Goal: Task Accomplishment & Management: Manage account settings

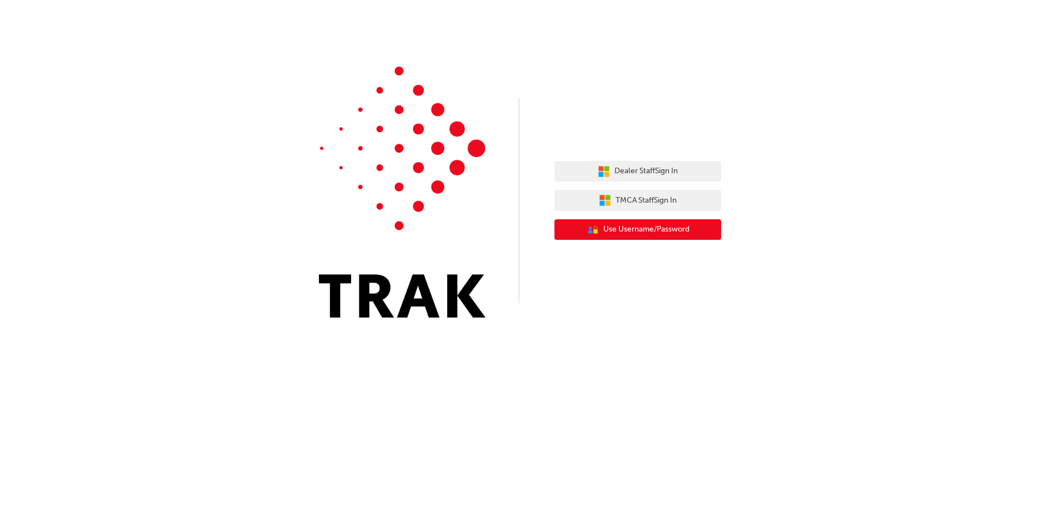
click at [588, 231] on icon "User Authentication Icon - Blue Person, Gold Lock" at bounding box center [593, 230] width 12 height 12
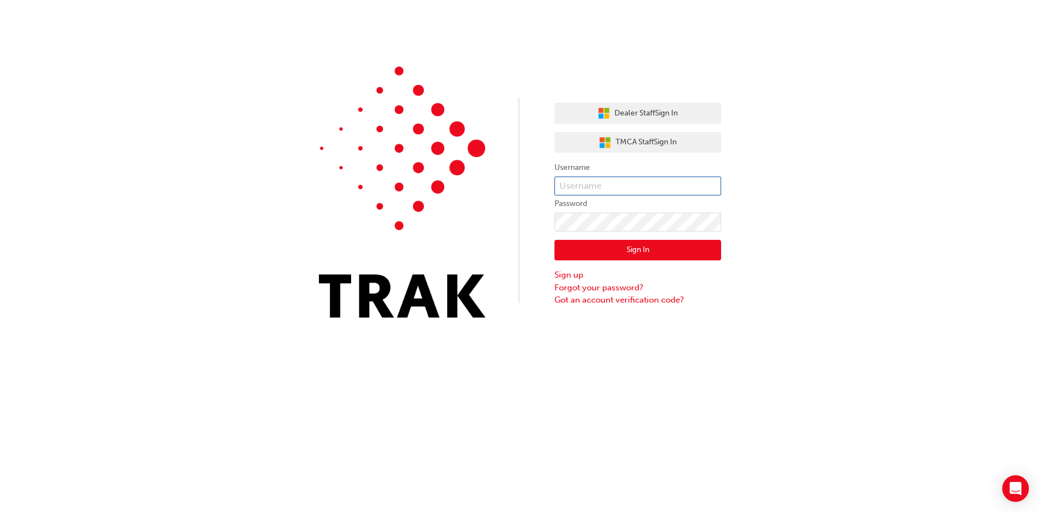
click at [589, 192] on input "text" at bounding box center [637, 186] width 167 height 19
type input "[PERSON_NAME][EMAIL_ADDRESS][PERSON_NAME][DOMAIN_NAME]"
click at [631, 248] on button "Sign In" at bounding box center [637, 250] width 167 height 21
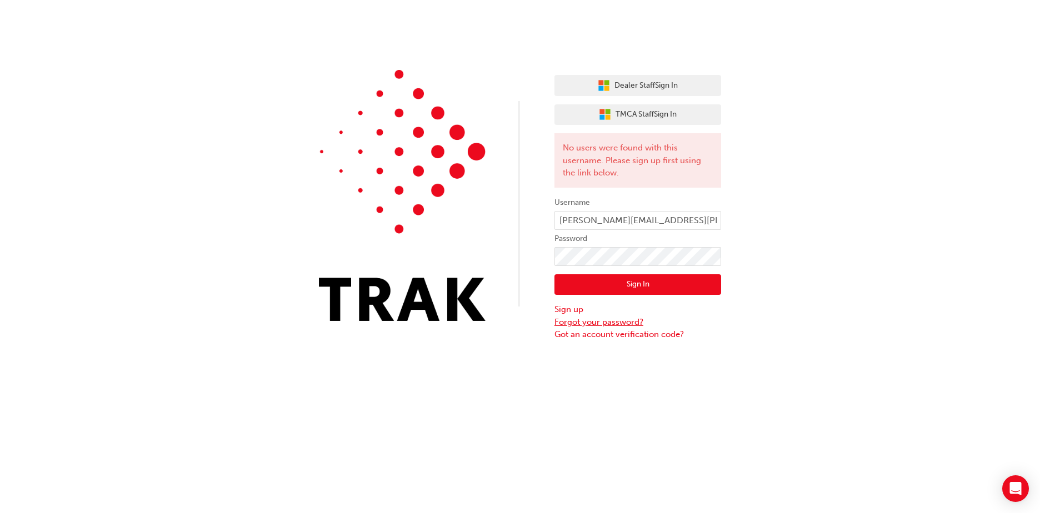
click at [628, 322] on link "Forgot your password?" at bounding box center [637, 322] width 167 height 13
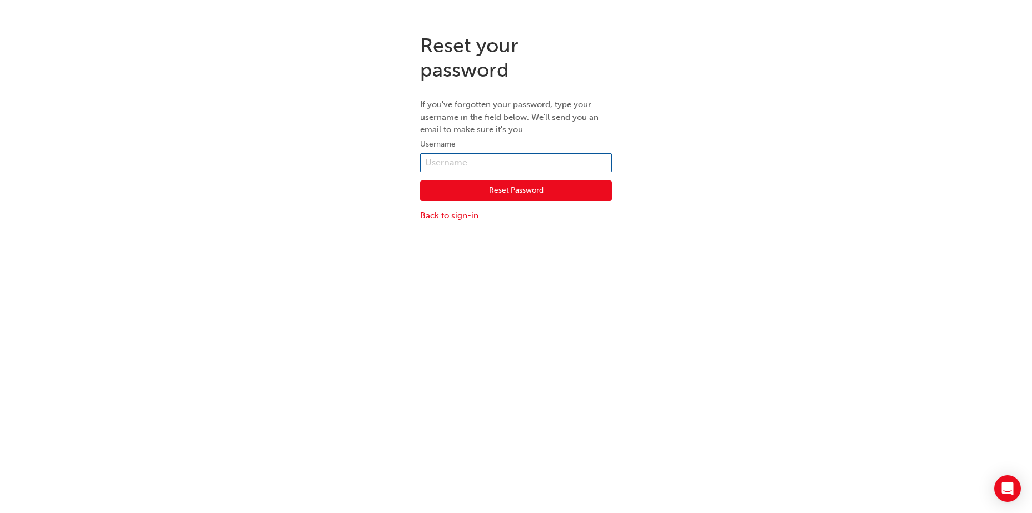
click at [487, 162] on input "text" at bounding box center [516, 162] width 192 height 19
type input "[PERSON_NAME][EMAIL_ADDRESS][PERSON_NAME][DOMAIN_NAME]"
click at [496, 187] on button "Reset Password" at bounding box center [516, 191] width 192 height 21
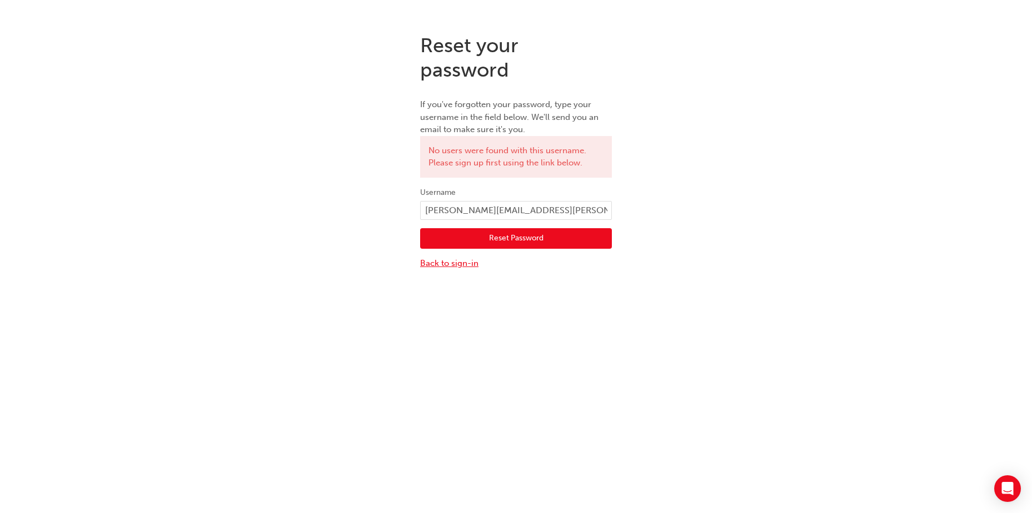
click at [453, 263] on link "Back to sign-in" at bounding box center [516, 263] width 192 height 13
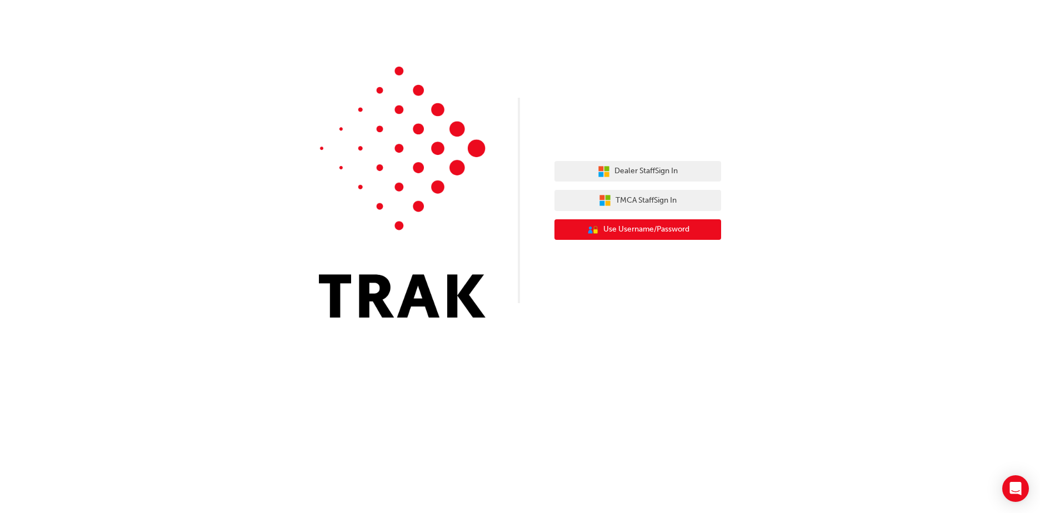
click at [604, 239] on button "User Authentication Icon - Blue Person, Gold Lock Use Username/Password" at bounding box center [637, 229] width 167 height 21
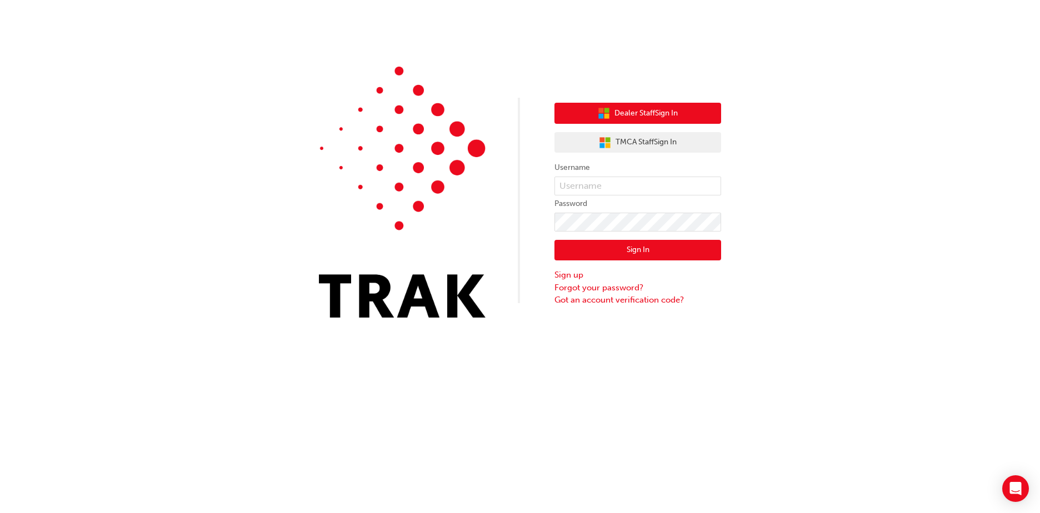
click at [609, 112] on button "Dealer Staff Sign In" at bounding box center [637, 113] width 167 height 21
click at [609, 111] on button "Dealer Staff Sign In" at bounding box center [637, 113] width 167 height 21
